Goal: Book appointment/travel/reservation

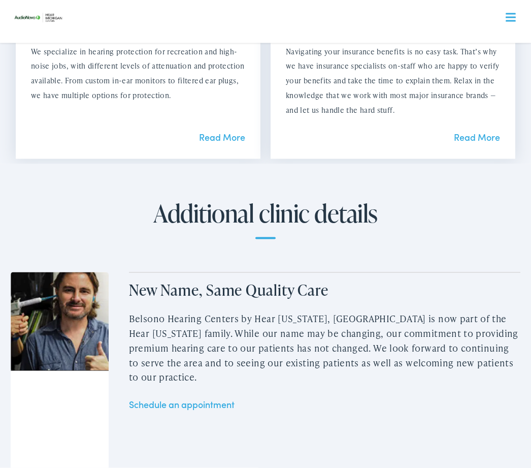
scroll to position [1073, 0]
click at [141, 397] on link "Schedule an appointment" at bounding box center [182, 403] width 106 height 13
click at [201, 399] on link "Schedule an appointment" at bounding box center [182, 403] width 106 height 13
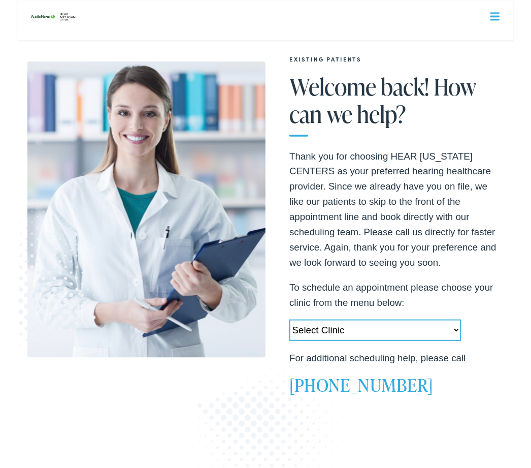
scroll to position [51, 0]
click at [336, 352] on select "Select Clinic [PERSON_NAME][GEOGRAPHIC_DATA]-[GEOGRAPHIC_DATA]-AudioNova [STREE…" at bounding box center [383, 353] width 184 height 23
select select "[URL][DOMAIN_NAME]"
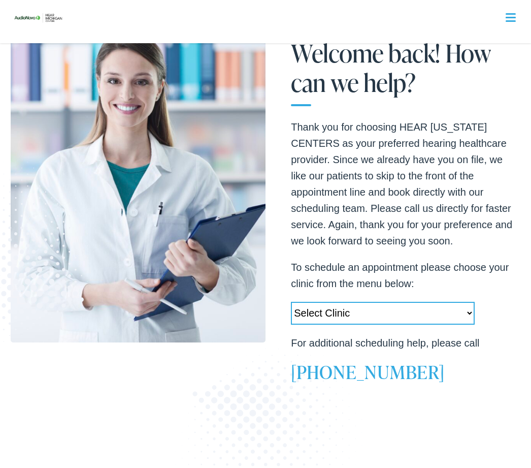
scroll to position [90, 0]
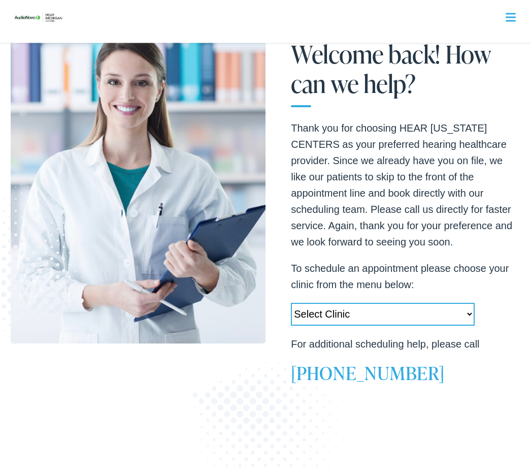
click at [503, 363] on h2 "[PHONE_NUMBER]" at bounding box center [405, 373] width 229 height 22
click at [451, 308] on select "Select Clinic [PERSON_NAME][GEOGRAPHIC_DATA]-[GEOGRAPHIC_DATA]-AudioNova [STREE…" at bounding box center [383, 314] width 184 height 23
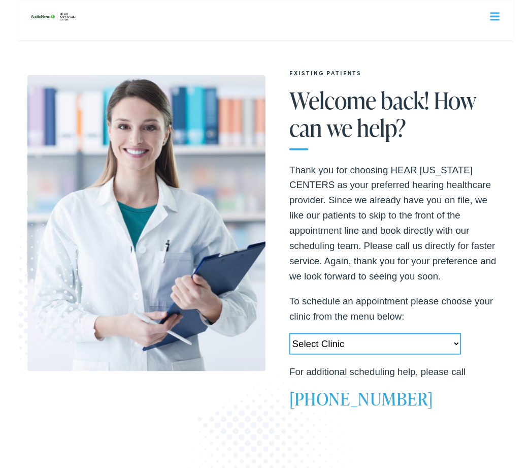
scroll to position [36, 0]
